Goal: Task Accomplishment & Management: Complete application form

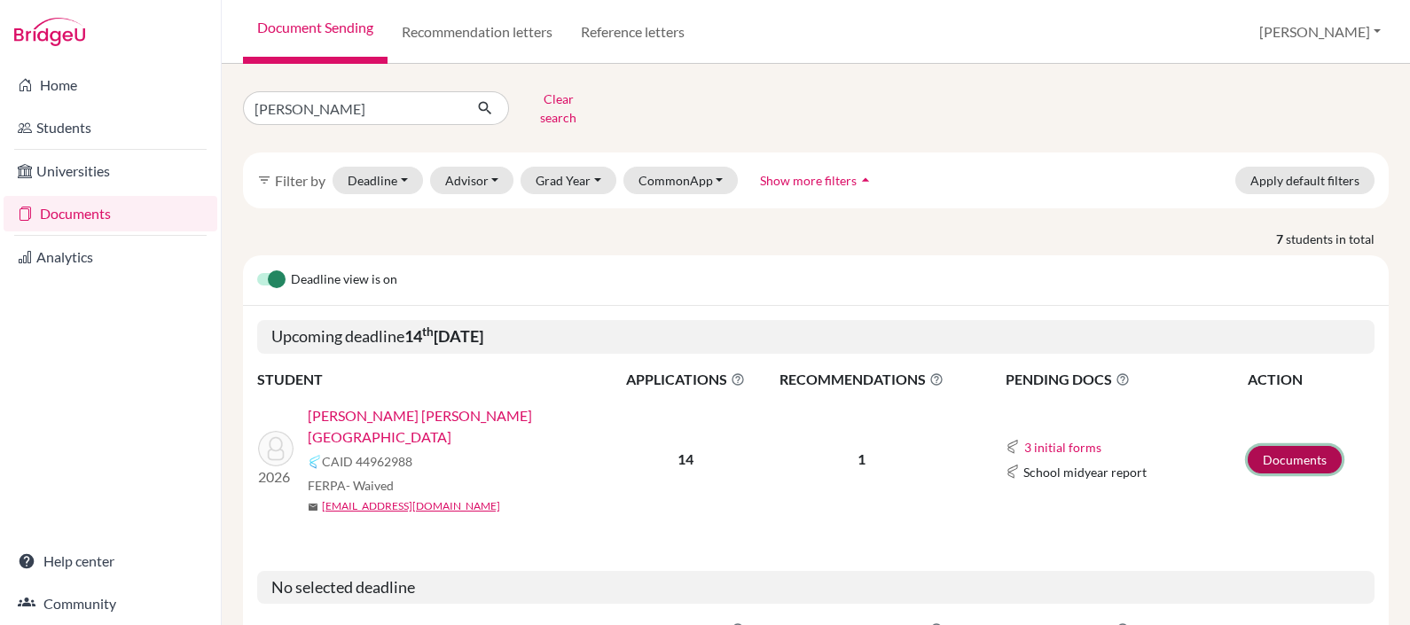
click at [1284, 446] on link "Documents" at bounding box center [1295, 459] width 94 height 27
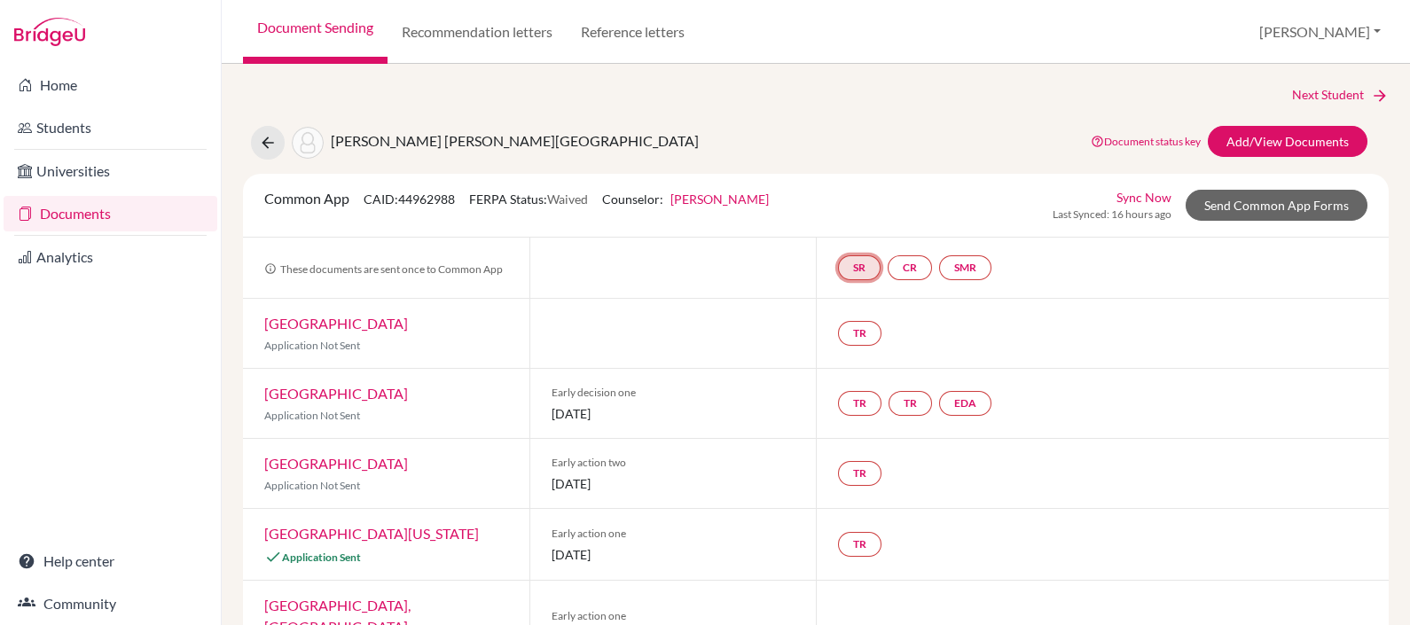
click at [851, 278] on link "SR" at bounding box center [859, 267] width 43 height 25
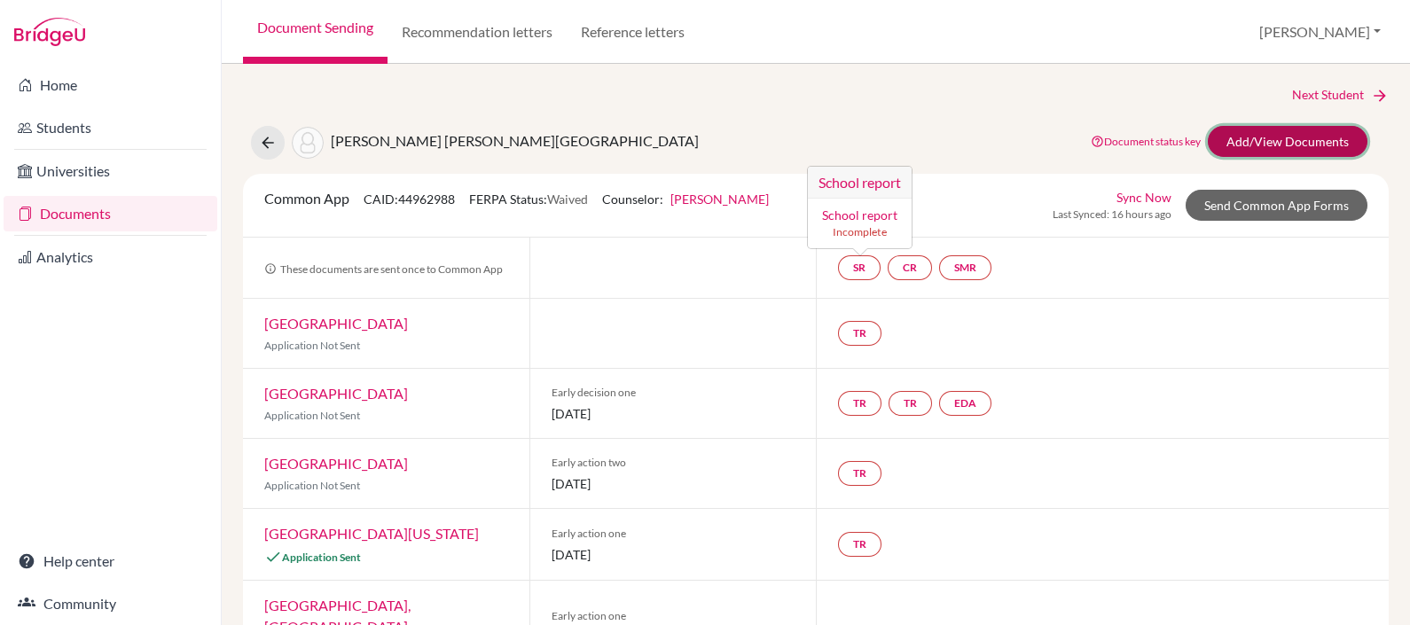
click at [1218, 137] on link "Add/View Documents" at bounding box center [1288, 141] width 160 height 31
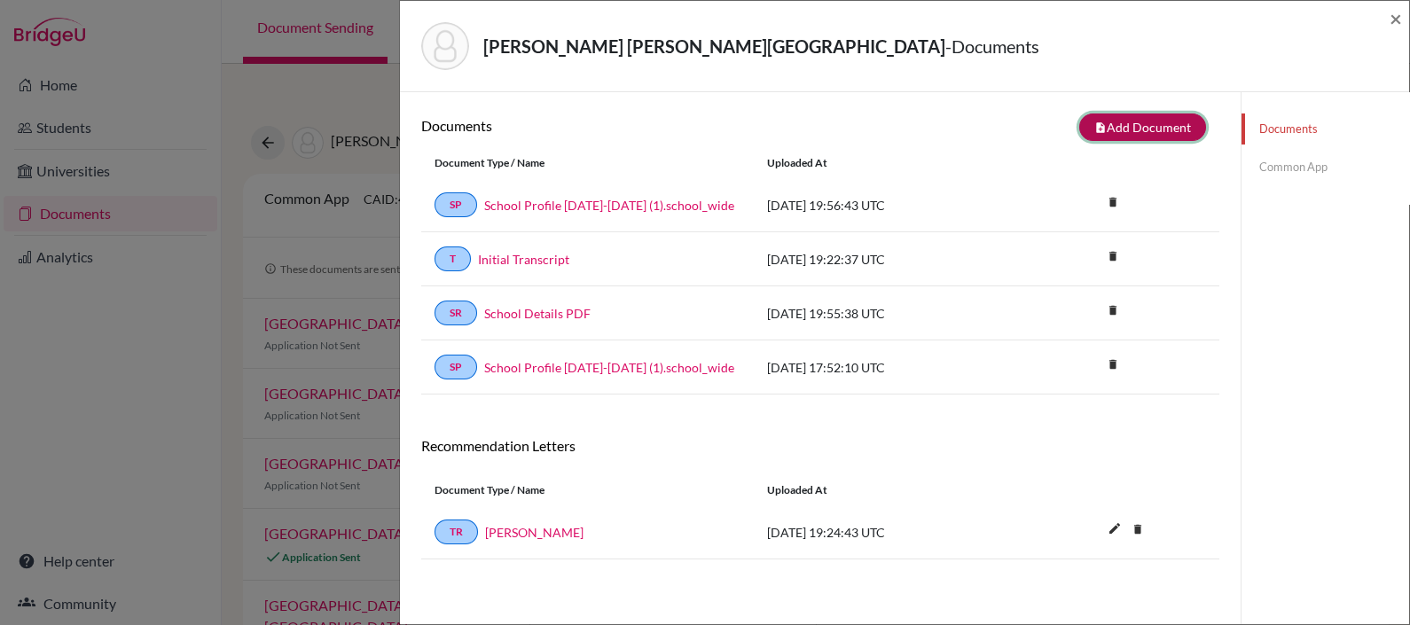
click at [1108, 118] on button "note_add Add Document" at bounding box center [1142, 126] width 127 height 27
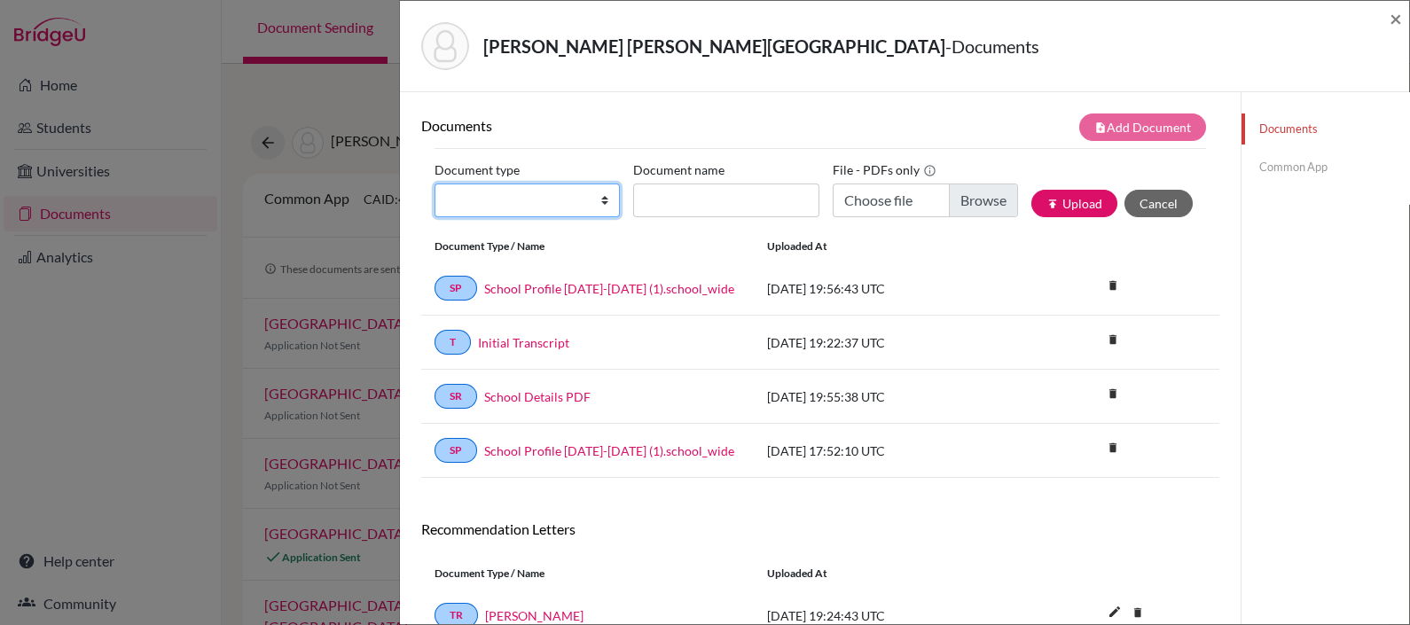
click at [567, 193] on select "Change explanation for Common App reports Counselor recommendation Internationa…" at bounding box center [526, 201] width 185 height 34
select select "4"
click at [434, 184] on select "Change explanation for Common App reports Counselor recommendation Internationa…" at bounding box center [526, 201] width 185 height 34
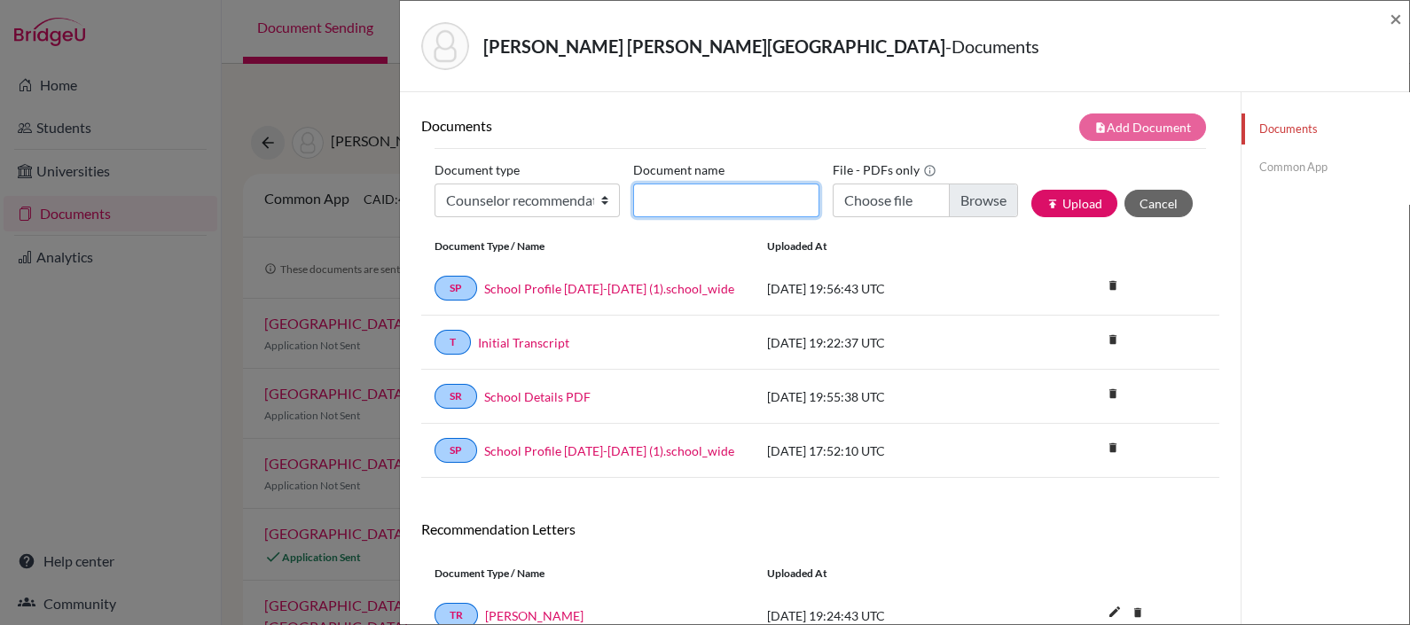
click at [726, 207] on input "Document name" at bounding box center [725, 201] width 185 height 34
type input "LOR Paty - Santiago Robalino"
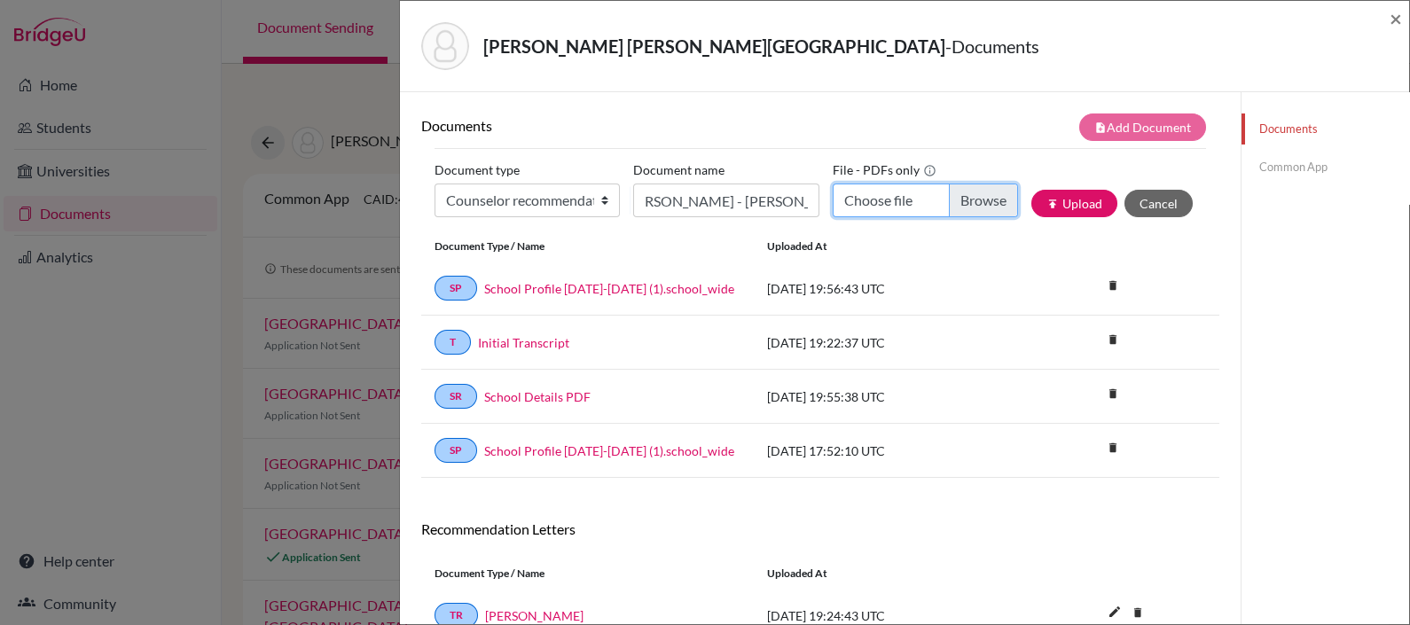
click at [898, 199] on input "Choose file" at bounding box center [925, 201] width 185 height 34
type input "C:\fakepath\LOR Paty - Santiago Robalino.pdf"
click at [1066, 208] on button "publish Upload" at bounding box center [1074, 203] width 86 height 27
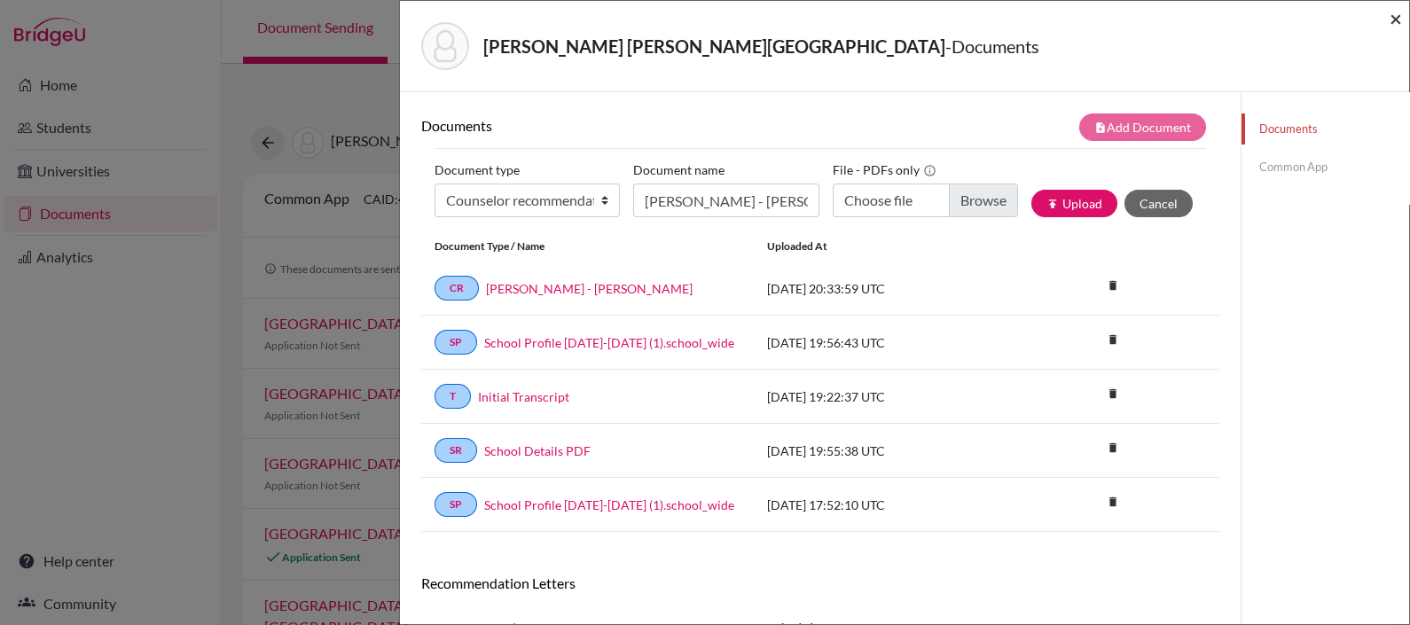
click at [1395, 15] on span "×" at bounding box center [1395, 18] width 12 height 26
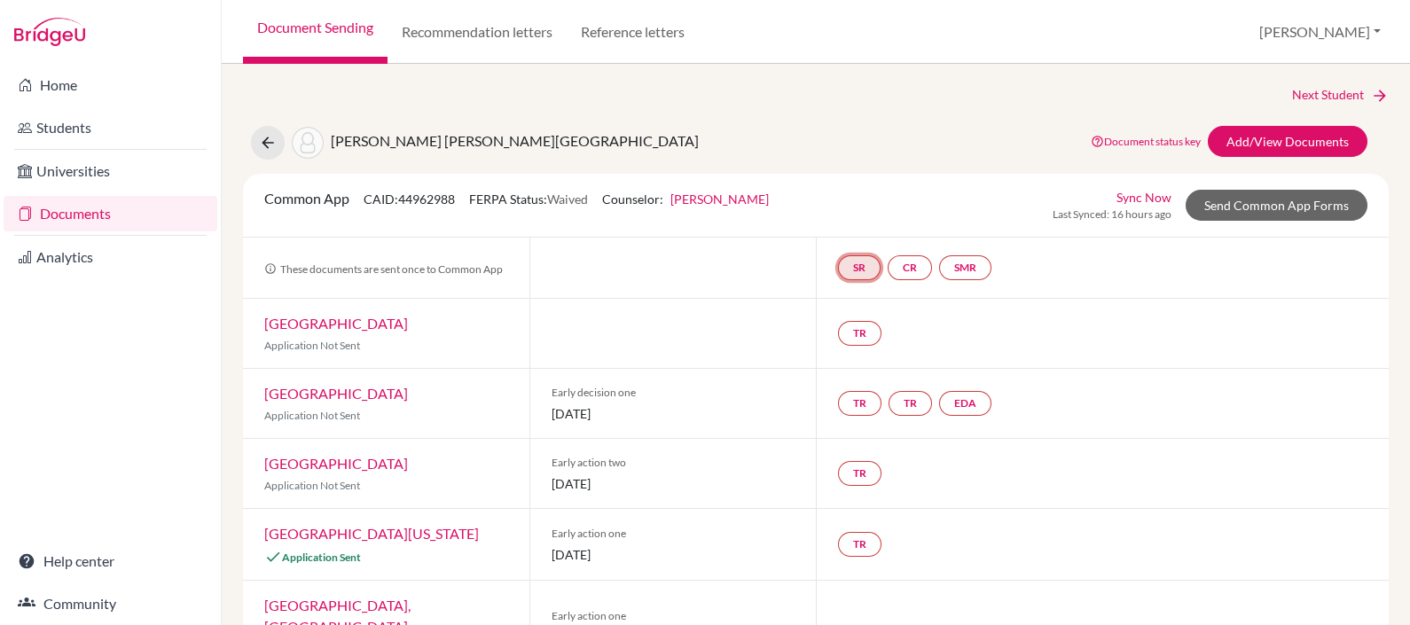
click at [856, 263] on link "SR" at bounding box center [859, 267] width 43 height 25
click at [855, 217] on link "School report" at bounding box center [859, 214] width 75 height 15
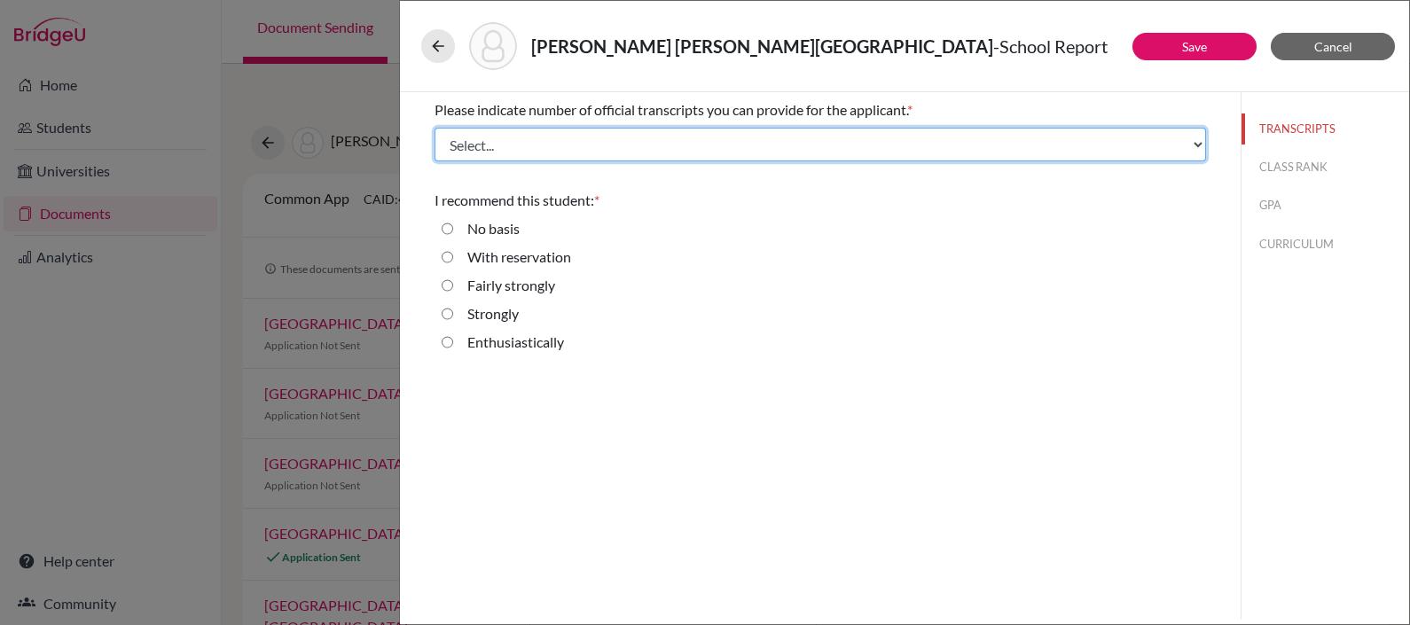
click at [769, 146] on select "Select... 1 2 3 4" at bounding box center [819, 145] width 771 height 34
select select "1"
click at [434, 128] on select "Select... 1 2 3 4" at bounding box center [819, 145] width 771 height 34
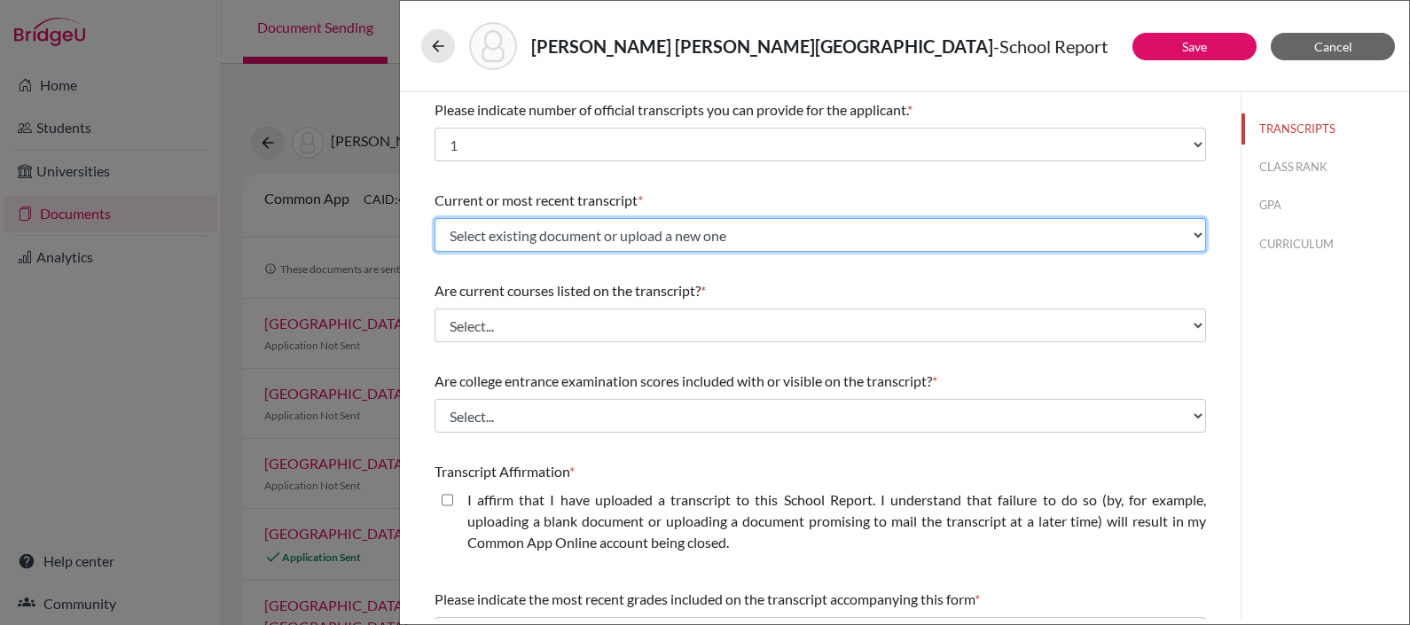
click at [703, 242] on select "Select existing document or upload a new one Initial Transcript Upload New File" at bounding box center [819, 235] width 771 height 34
select select "676986"
click at [434, 218] on select "Select existing document or upload a new one Initial Transcript Upload New File" at bounding box center [819, 235] width 771 height 34
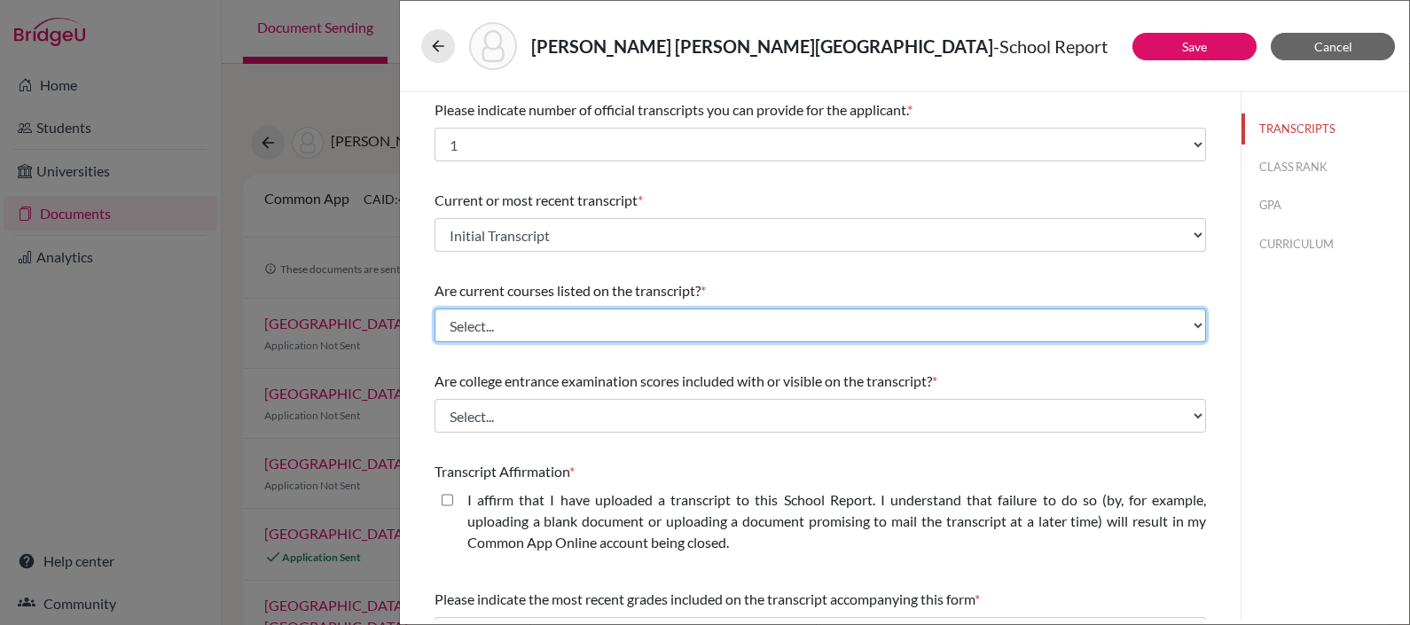
click at [623, 313] on select "Select... Yes No" at bounding box center [819, 326] width 771 height 34
select select "1"
click at [434, 309] on select "Select... Yes No" at bounding box center [819, 326] width 771 height 34
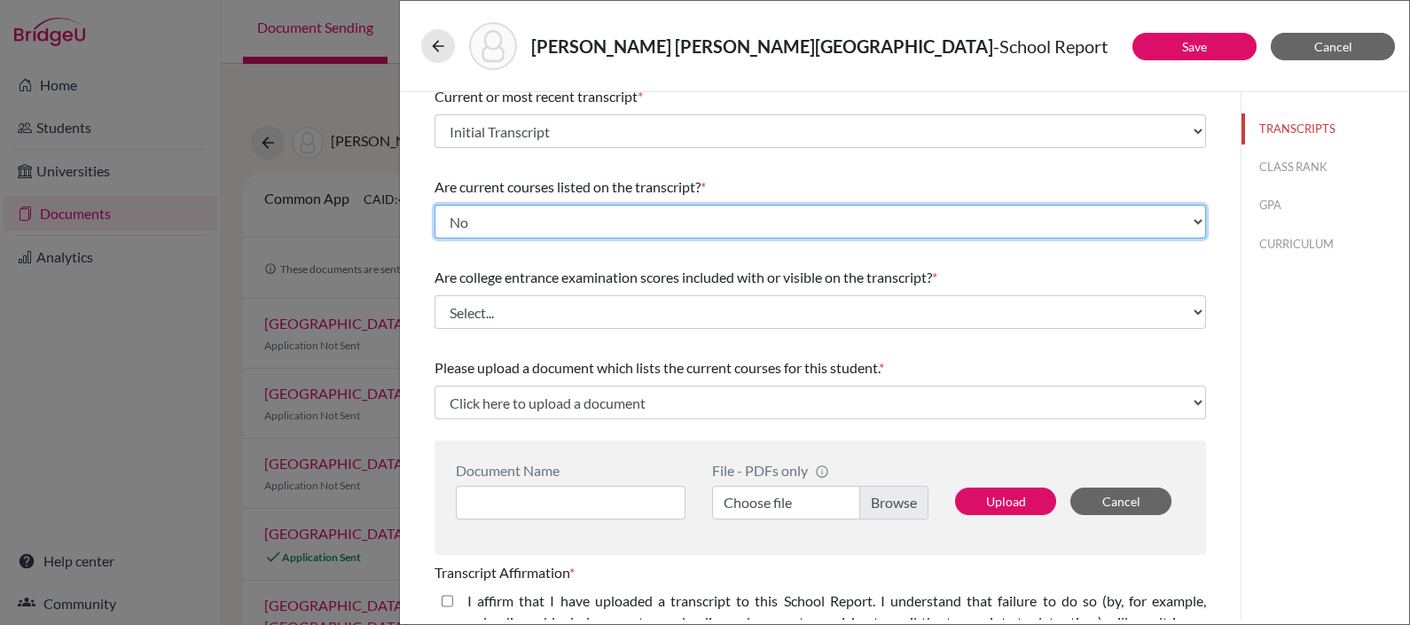
scroll to position [106, 0]
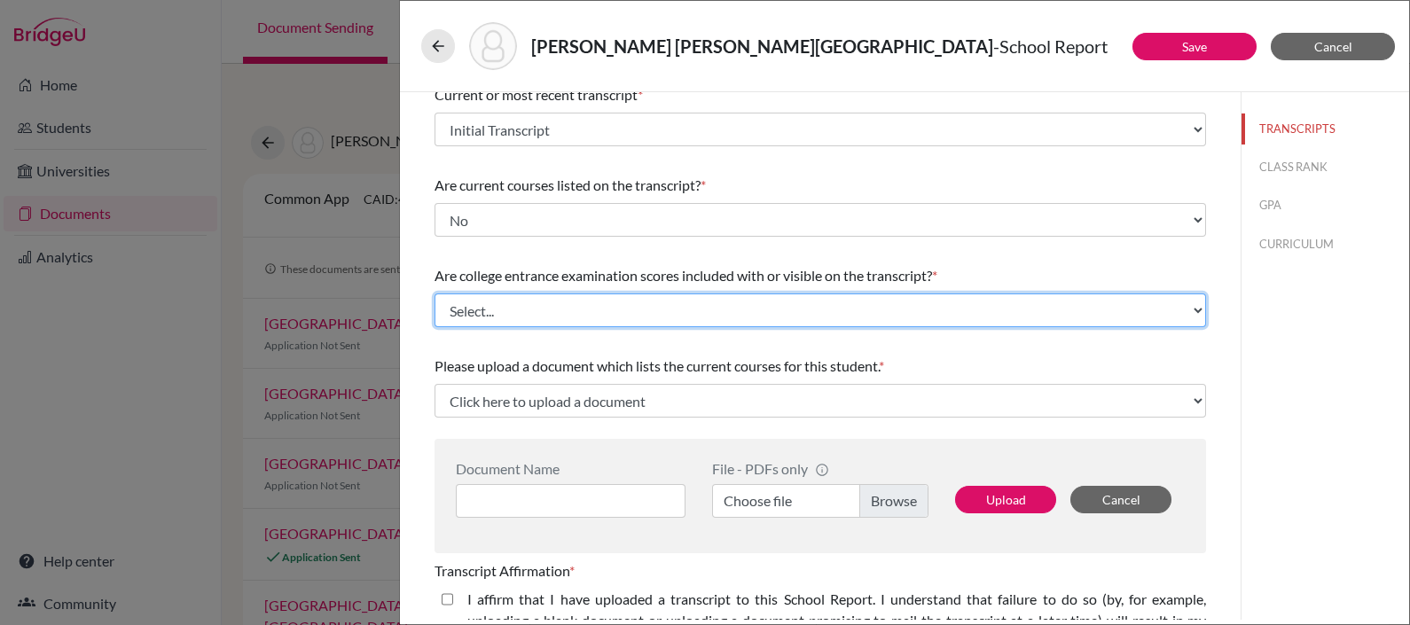
click at [607, 315] on select "Select... Yes No" at bounding box center [819, 310] width 771 height 34
select select "1"
click at [434, 293] on select "Select... Yes No" at bounding box center [819, 310] width 771 height 34
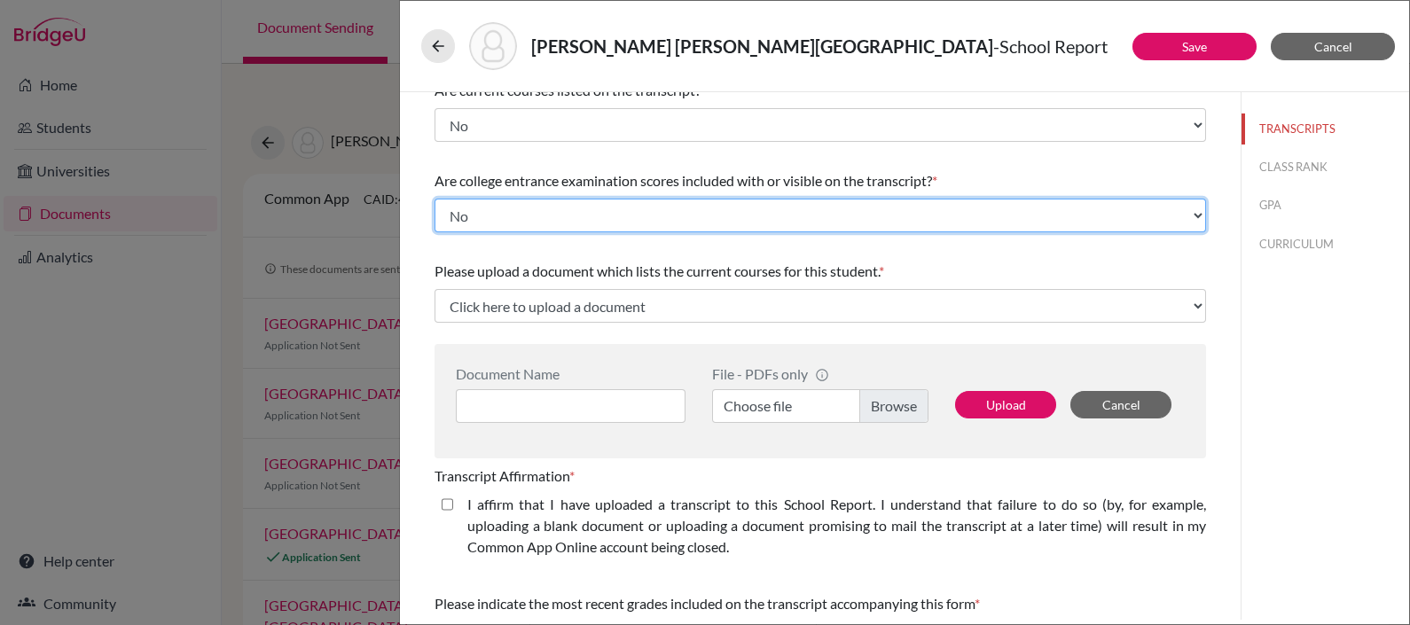
scroll to position [203, 0]
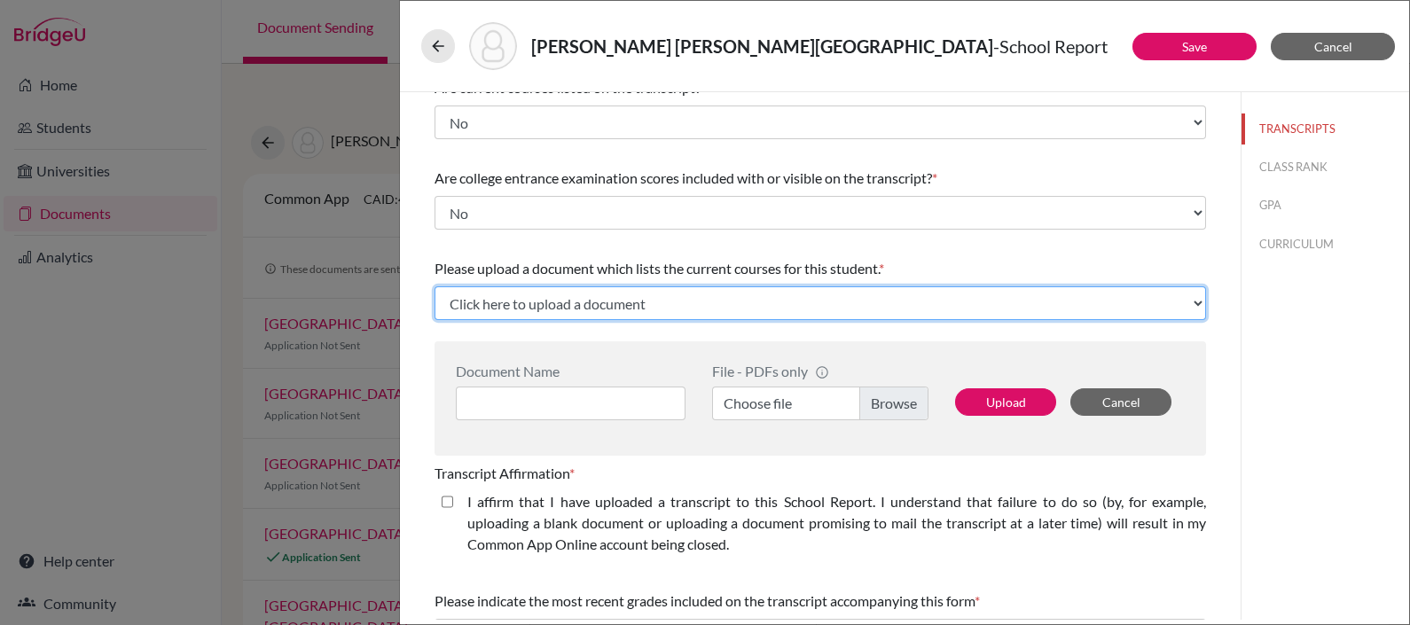
click at [627, 307] on select "Click here to upload a document Upload New File" at bounding box center [819, 303] width 771 height 34
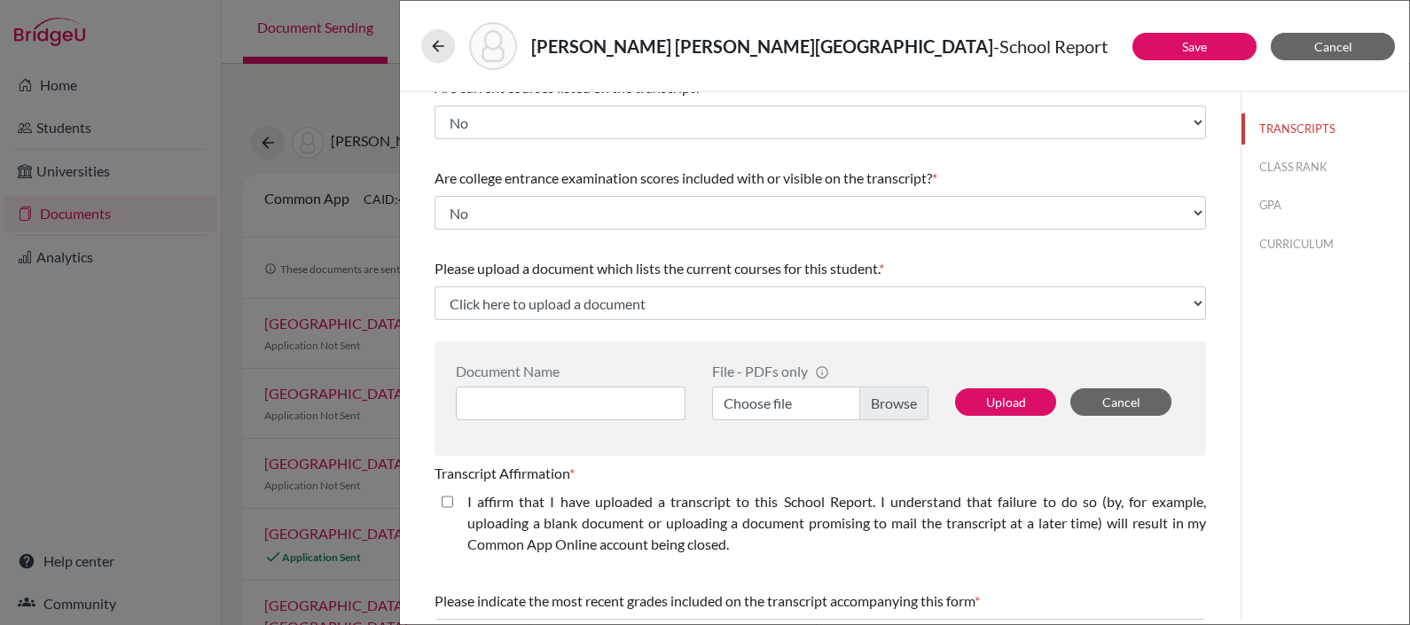
click at [669, 260] on span "Please upload a document which lists the current courses for this student." at bounding box center [656, 268] width 444 height 17
click at [714, 266] on span "Please upload a document which lists the current courses for this student." at bounding box center [656, 268] width 444 height 17
